Goal: Transaction & Acquisition: Purchase product/service

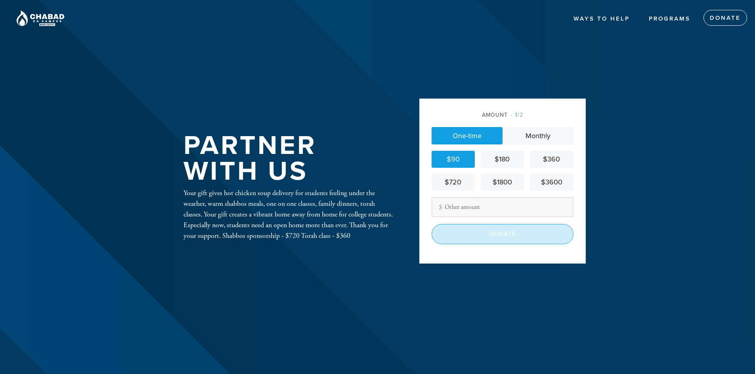
click at [480, 233] on input "Donate" at bounding box center [502, 234] width 142 height 20
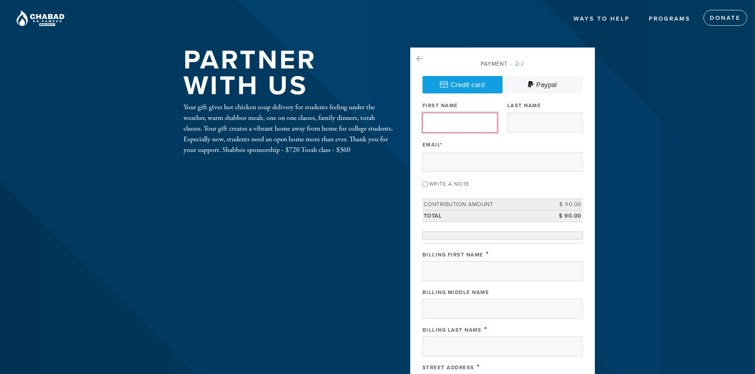
click at [469, 124] on input "First Name" at bounding box center [459, 123] width 75 height 20
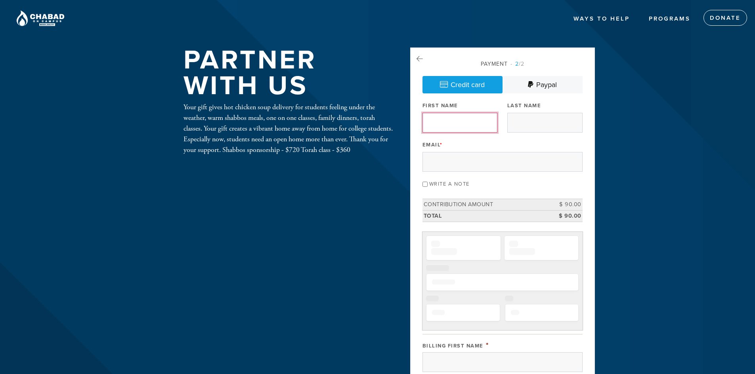
type input "Lipa"
type input "Kaufman MD"
type input "Chai613@gmail.com"
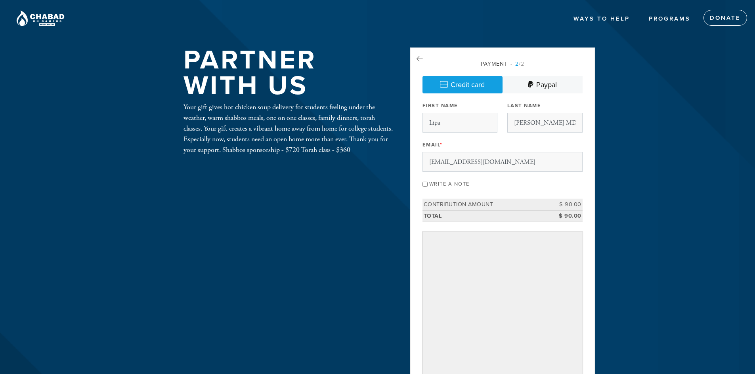
click at [433, 181] on div "Write a note" at bounding box center [502, 183] width 160 height 11
click at [427, 183] on input "Write a note" at bounding box center [424, 184] width 5 height 5
checkbox input "true"
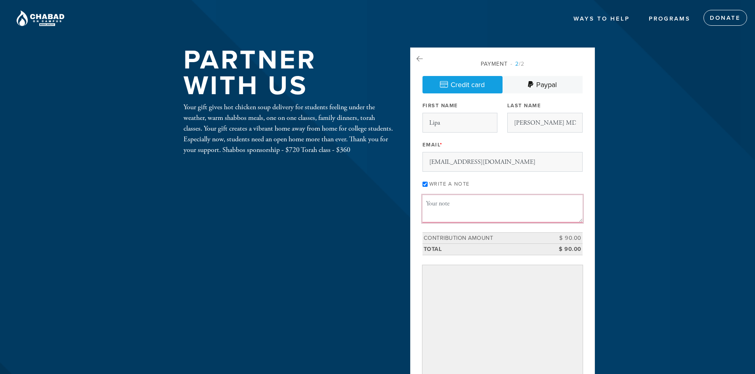
click at [457, 201] on textarea "Message or dedication" at bounding box center [502, 208] width 160 height 27
paste textarea "Yizkor Donation in Memory of Mordechai Reuven ben Sarah v'Tzvi. Please notify m…"
type textarea "Yizkor Donation in Memory of Mordechai Reuven ben Sarah v'Tzvi. Please notify m…"
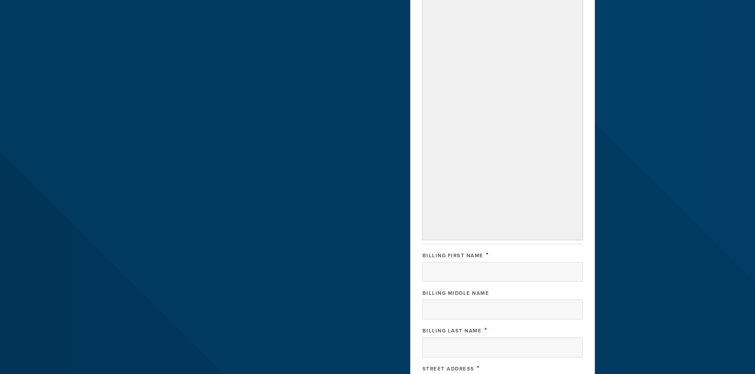
scroll to position [303, 0]
click at [501, 271] on input "Billing First Name" at bounding box center [502, 271] width 160 height 20
type input "Lipa"
type input "Kaufman MD"
type input "2161 Hazens Notch Rd"
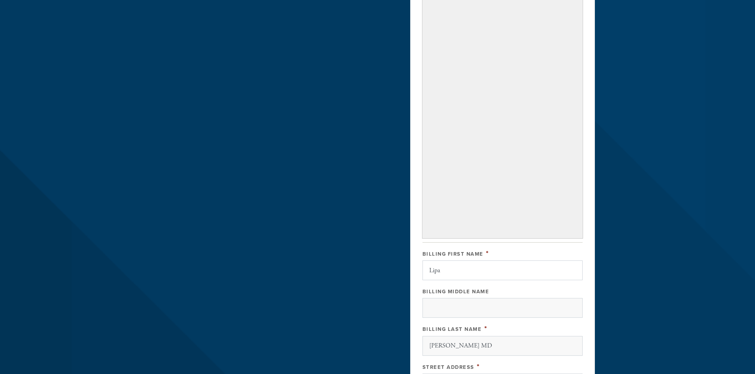
type input "Montgomery Center"
type input "VT"
type input "05471"
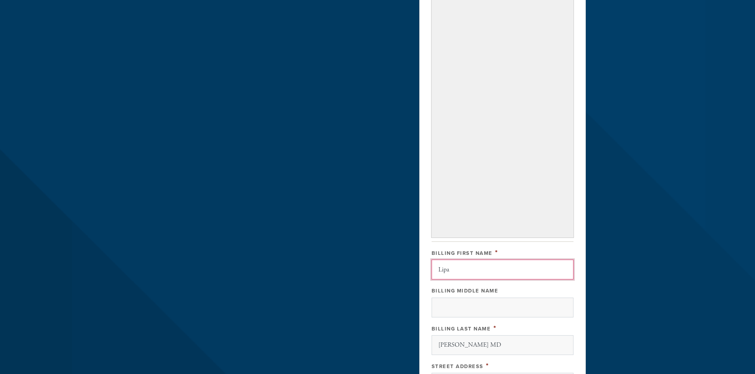
scroll to position [556, 0]
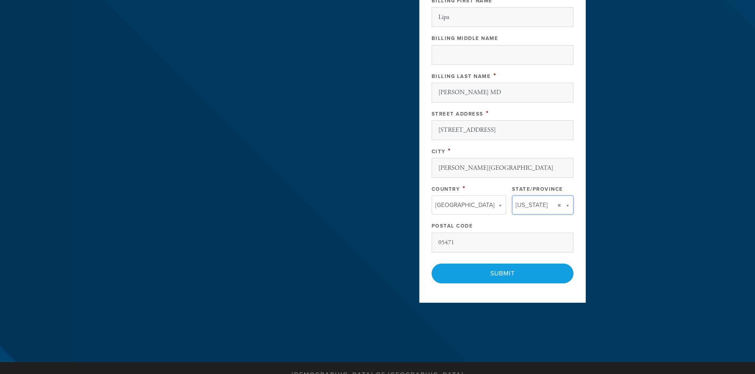
type input "VT"
type input "United States"
drag, startPoint x: 459, startPoint y: 16, endPoint x: 433, endPoint y: 17, distance: 26.2
click at [433, 17] on input "Lipa" at bounding box center [502, 17] width 142 height 20
type input "Jeffrey"
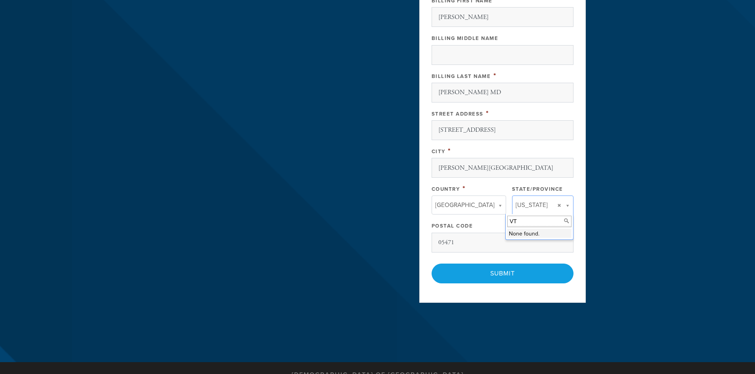
click at [525, 222] on input "VT" at bounding box center [539, 221] width 64 height 11
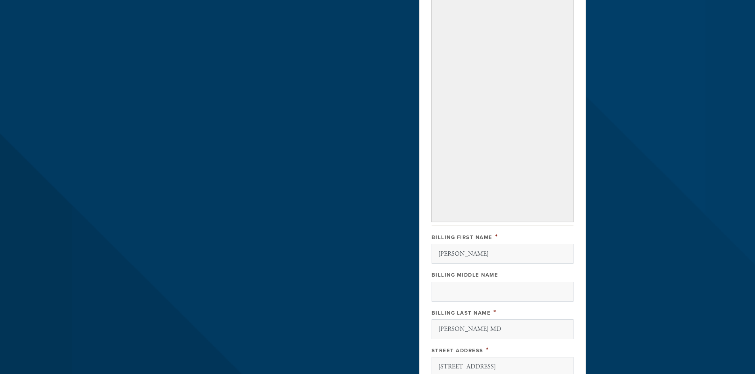
scroll to position [315, 0]
click at [653, 219] on header "Ways to help Monthly Sustaining Circle Enhancing Chabad Planned Giving Programs…" at bounding box center [377, 144] width 755 height 918
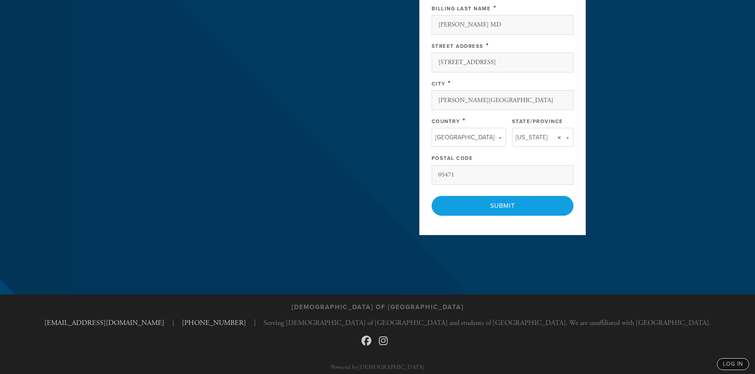
scroll to position [629, 0]
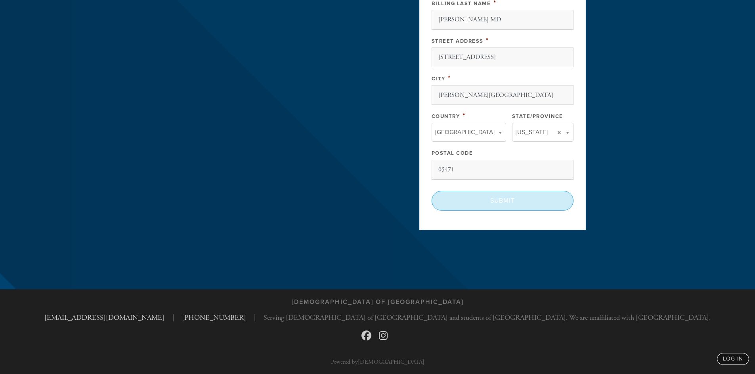
click at [472, 200] on input "Submit" at bounding box center [502, 201] width 142 height 20
